Goal: Task Accomplishment & Management: Manage account settings

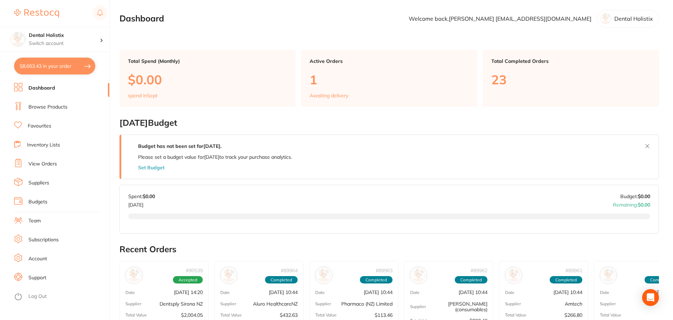
type input "10"
type input "2"
click at [277, 28] on main "Dashboard Welcome back, Kara Williams williamsdentistrynz@gmail.com Dental Holi…" at bounding box center [397, 277] width 554 height 554
click at [242, 22] on section "Dashboard Welcome back, [PERSON_NAME] [EMAIL_ADDRESS][DOMAIN_NAME] Dental Holis…" at bounding box center [390, 19] width 540 height 18
